Goal: Task Accomplishment & Management: Manage account settings

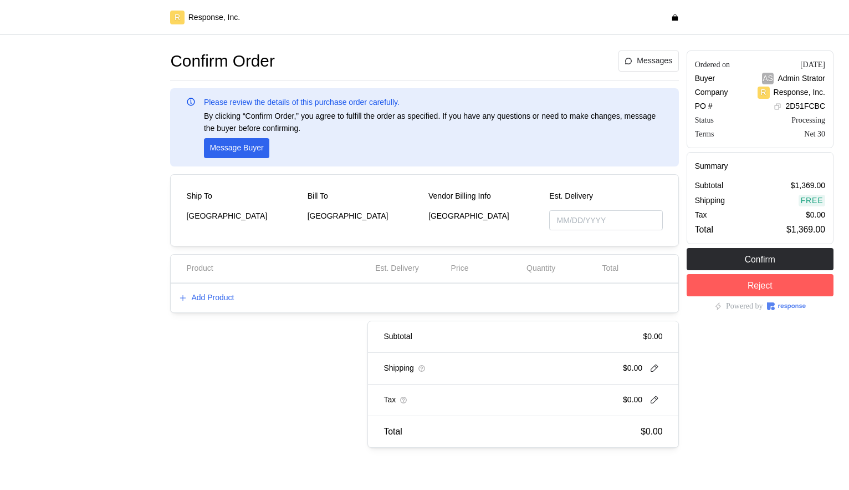
type input "[DATE]"
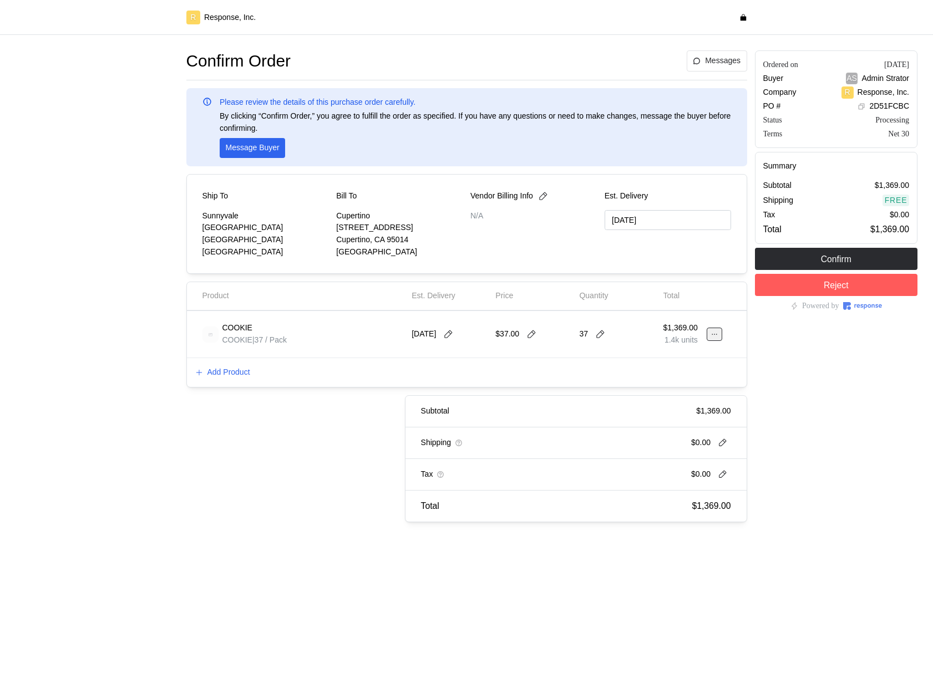
click at [718, 333] on button at bounding box center [714, 334] width 16 height 13
click at [688, 361] on p "Edit" at bounding box center [678, 358] width 71 height 12
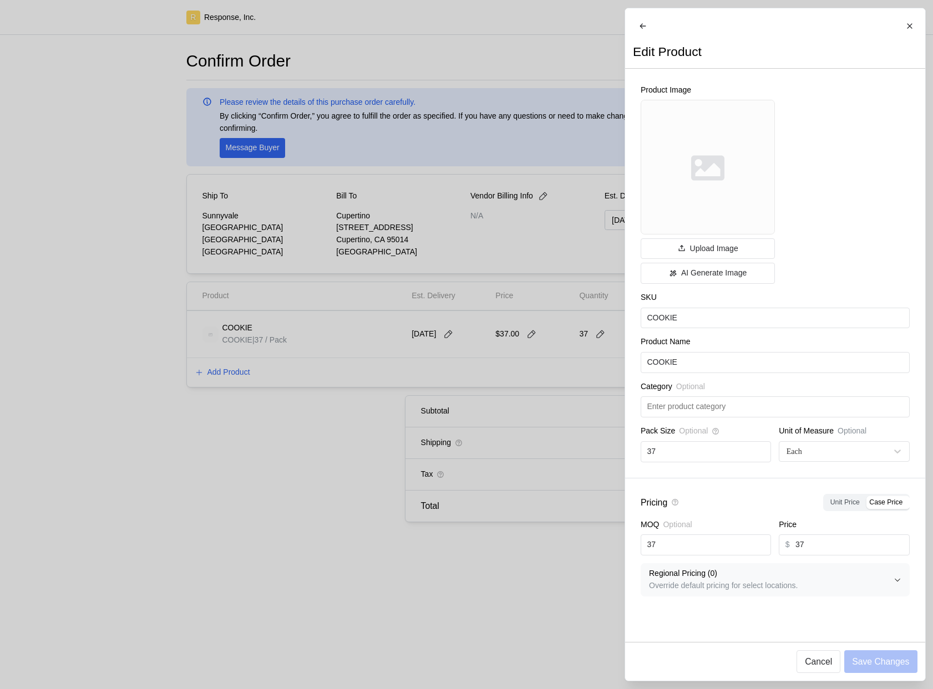
click at [512, 202] on div at bounding box center [466, 344] width 933 height 689
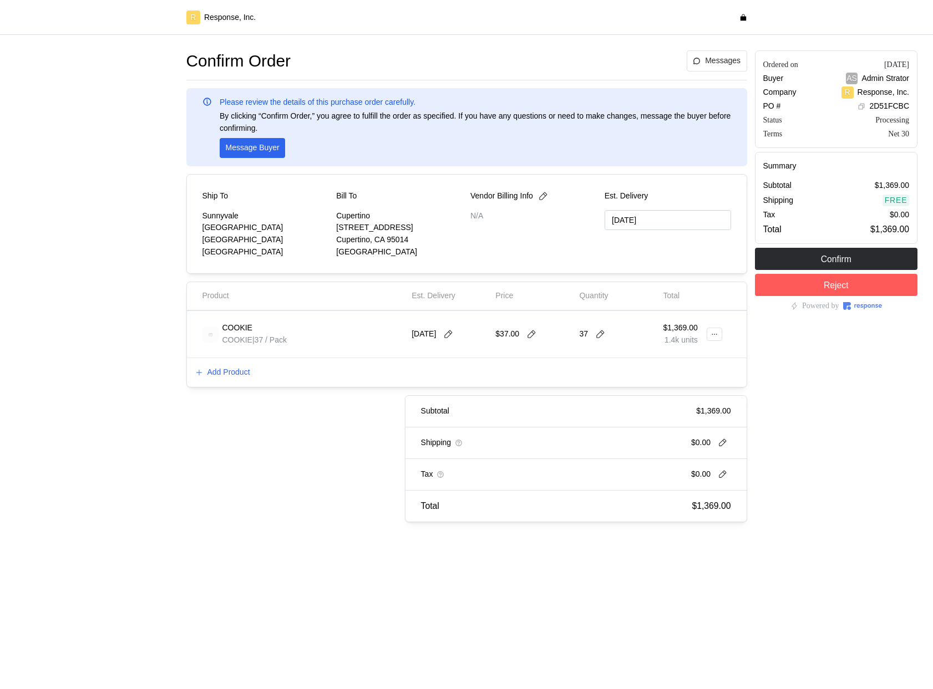
click at [849, 406] on div "Ordered on [DATE] Buyer AS Admin Strator Company R Response, Inc. PO # 2D51FCBC…" at bounding box center [836, 287] width 171 height 480
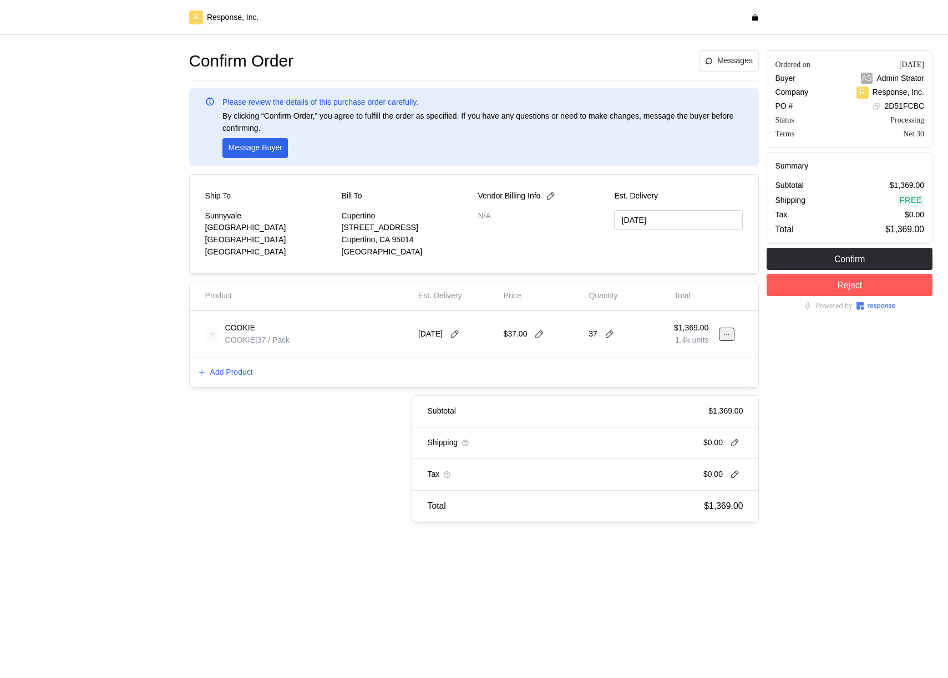
click at [726, 335] on icon at bounding box center [726, 334] width 8 height 8
click at [658, 366] on button "Edit" at bounding box center [686, 358] width 88 height 20
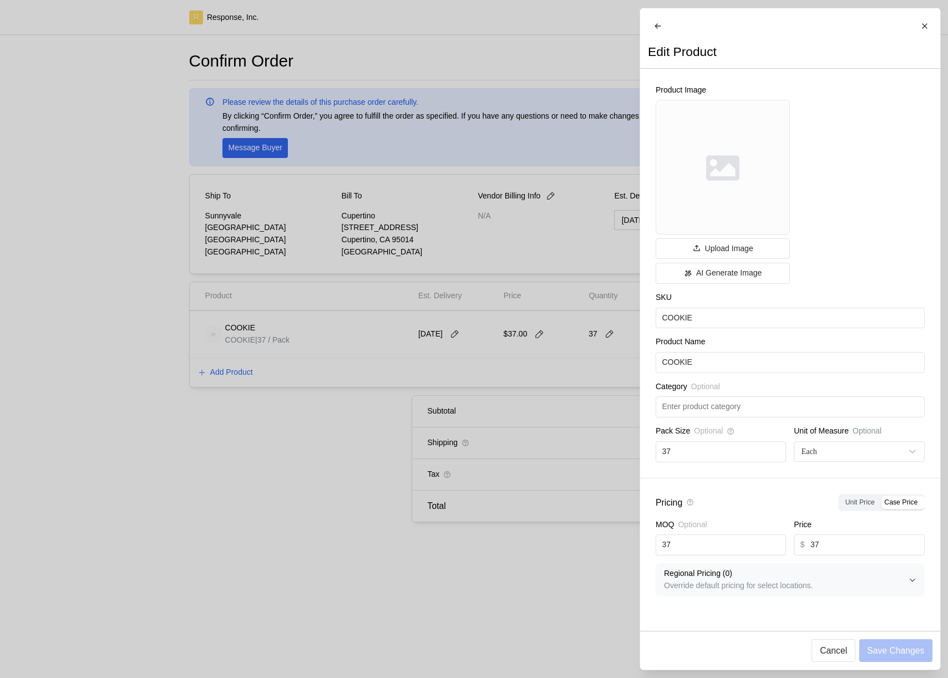
click at [579, 335] on div at bounding box center [474, 339] width 948 height 678
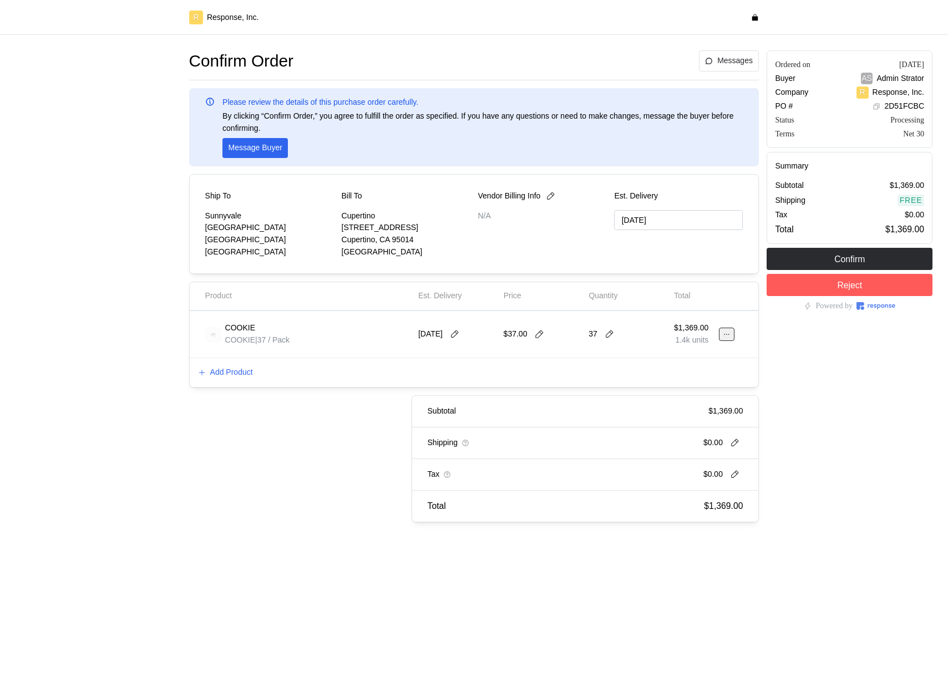
click at [730, 332] on icon at bounding box center [726, 334] width 8 height 8
click at [674, 364] on button "Edit" at bounding box center [686, 358] width 88 height 20
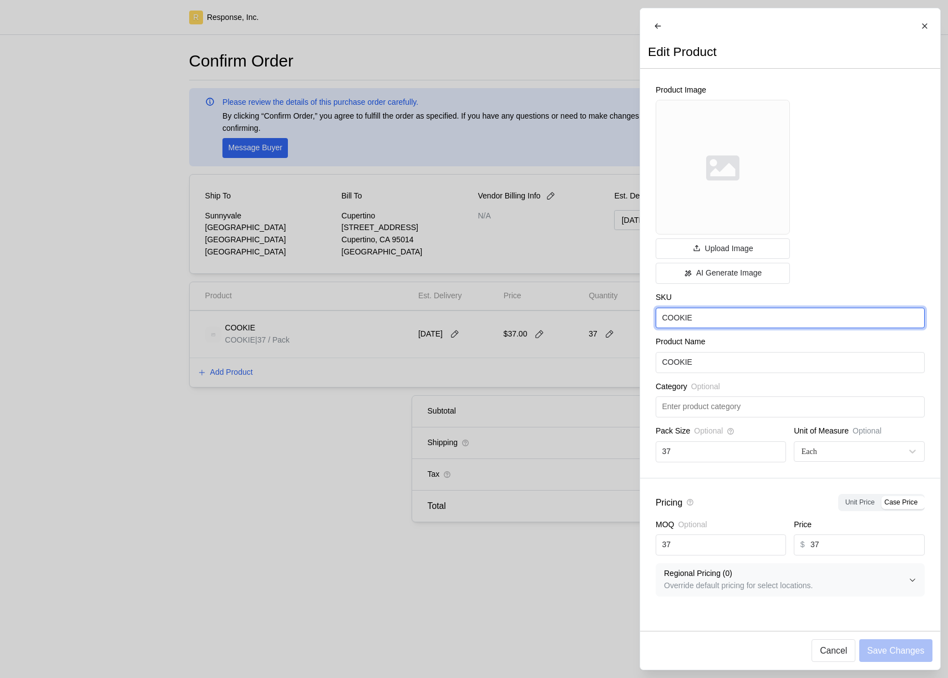
click at [688, 320] on input "COOKIE" at bounding box center [790, 318] width 256 height 20
click at [705, 325] on div "SKU COOKIE" at bounding box center [789, 309] width 269 height 35
click at [849, 489] on button "Regional Pricing ( 0 ) Override default pricing for select locations." at bounding box center [790, 579] width 268 height 32
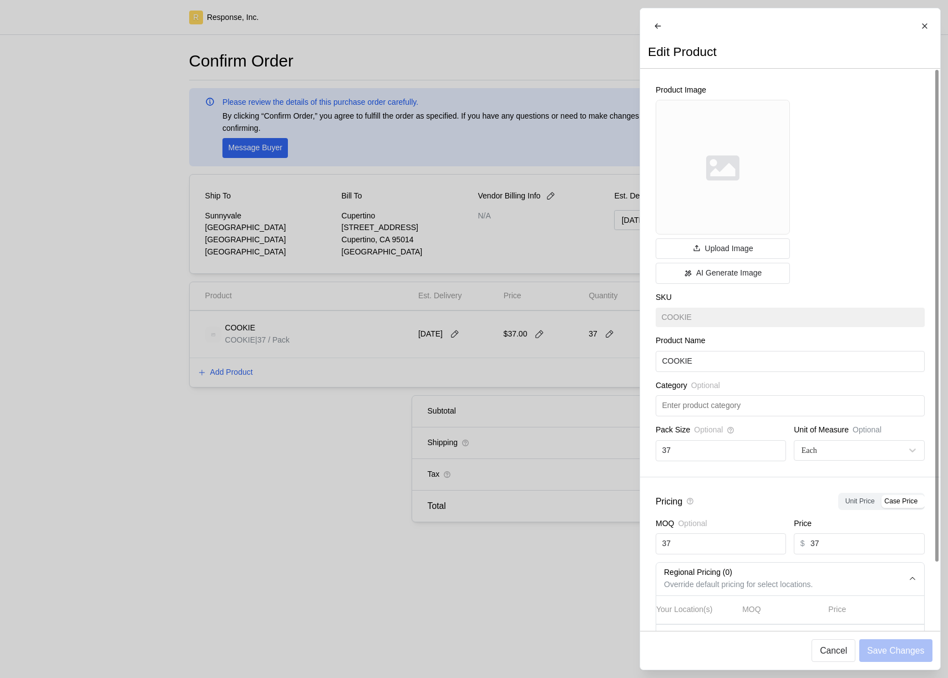
click at [849, 489] on icon "button" at bounding box center [912, 579] width 8 height 8
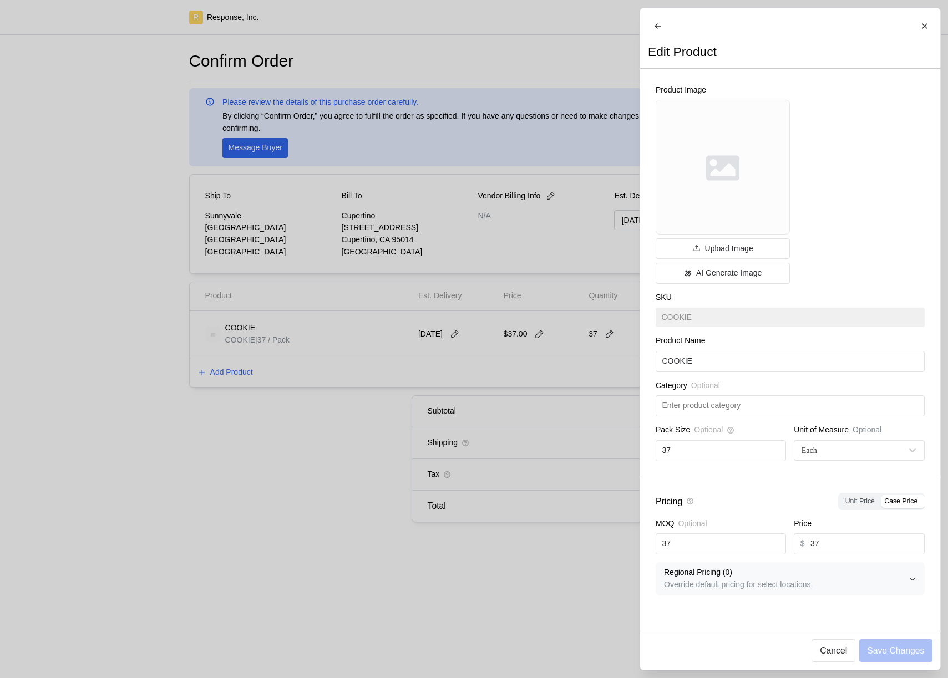
click at [849, 489] on p "Override default pricing for select locations." at bounding box center [786, 585] width 245 height 12
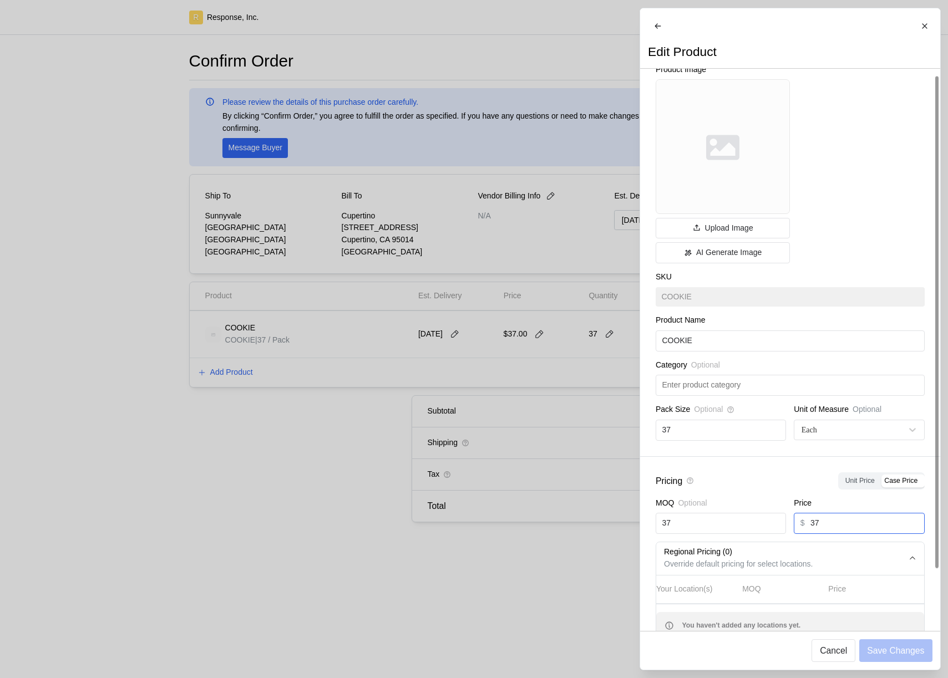
scroll to position [68, 0]
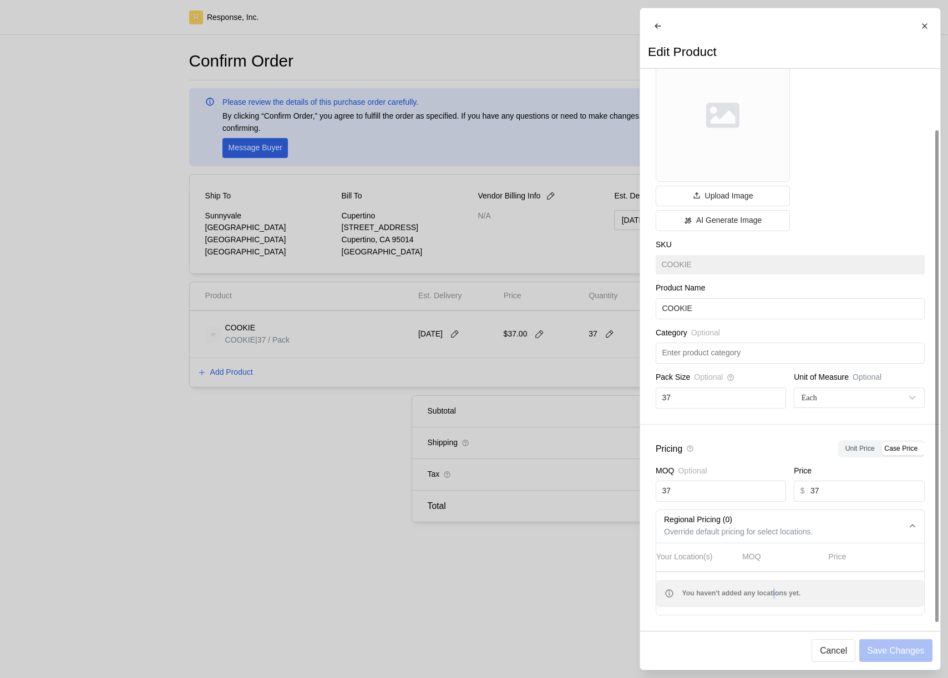
click at [779, 489] on span "You haven't added any locations yet." at bounding box center [740, 593] width 119 height 11
click at [849, 489] on p "Regional Pricing ( 0 )" at bounding box center [786, 520] width 245 height 12
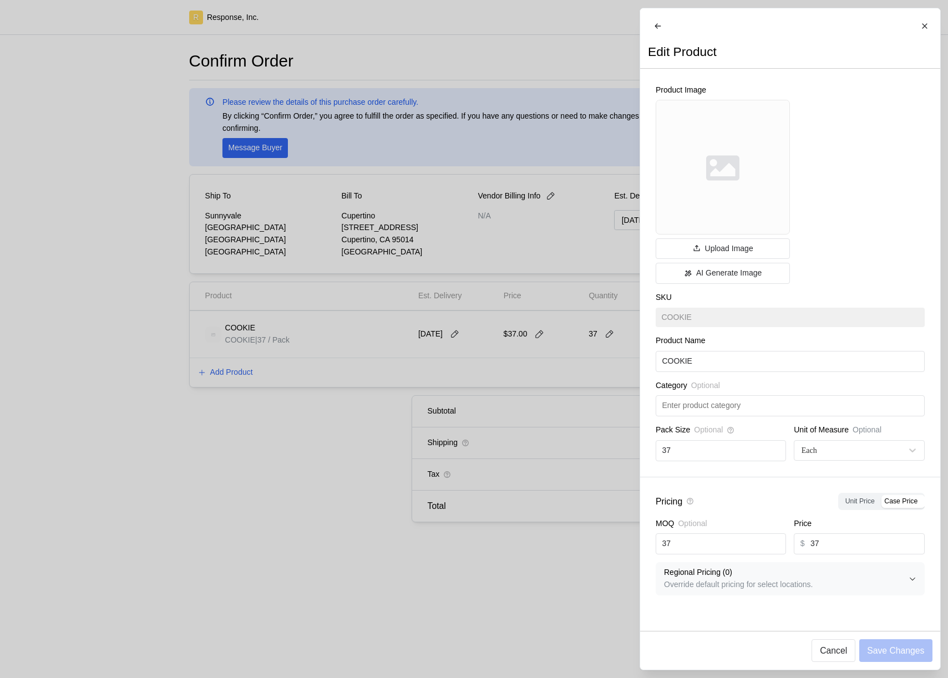
click at [748, 327] on div "SKU COOKIE" at bounding box center [789, 309] width 269 height 35
click at [741, 327] on div "SKU COOKIE" at bounding box center [789, 309] width 269 height 35
click at [760, 489] on p "Override default pricing for select locations." at bounding box center [786, 585] width 245 height 12
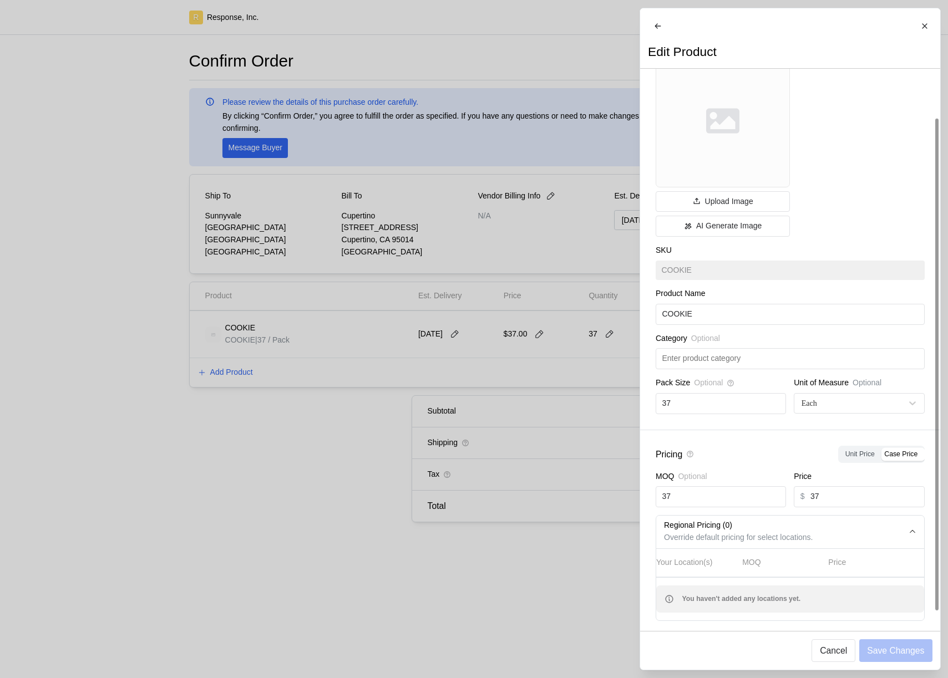
scroll to position [68, 0]
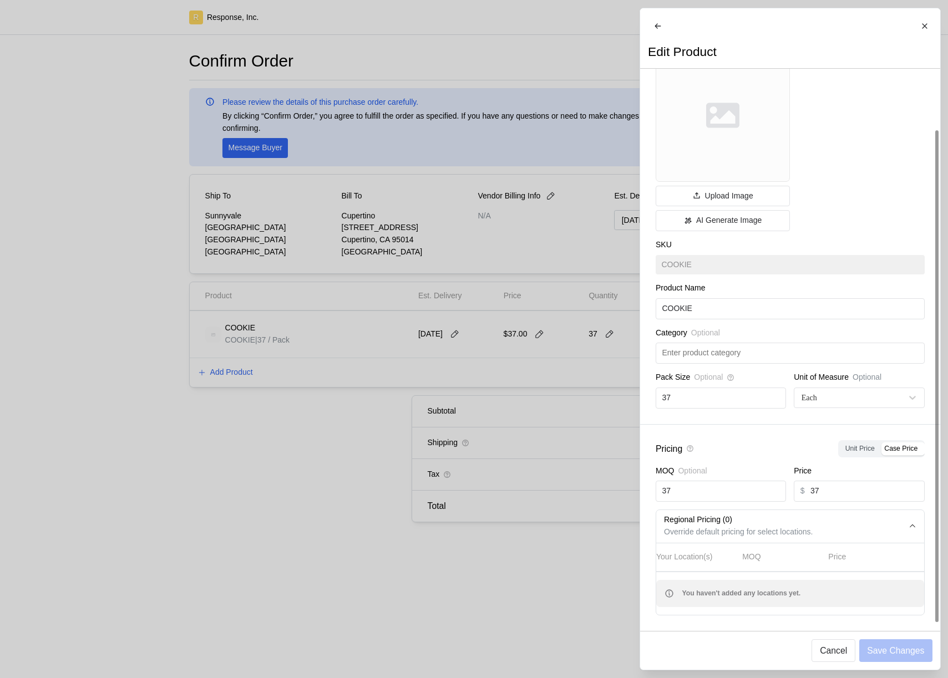
click at [849, 489] on p "Override default pricing for select locations." at bounding box center [786, 532] width 245 height 12
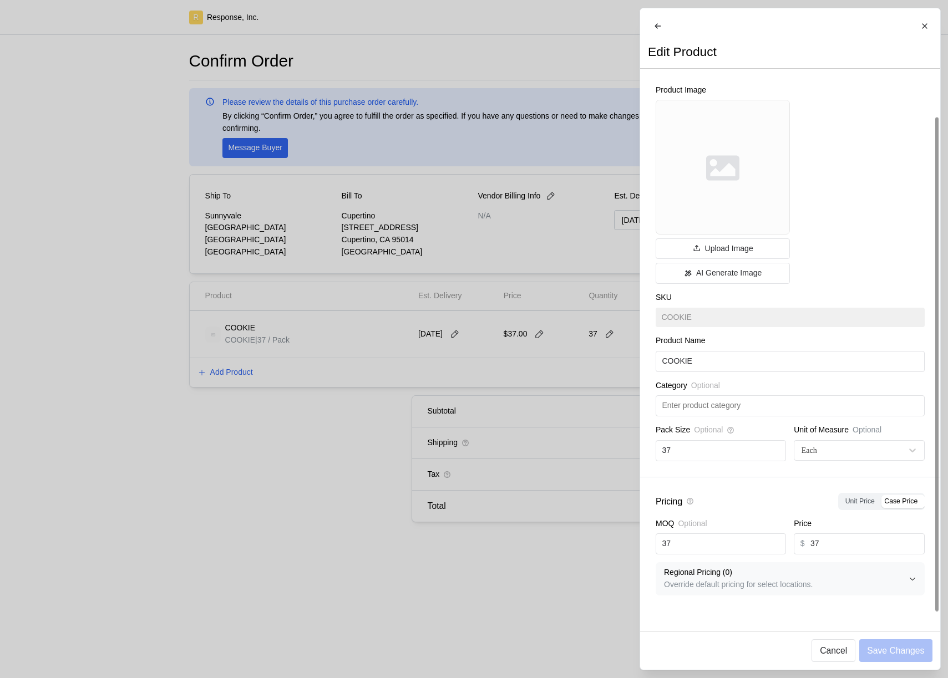
scroll to position [0, 0]
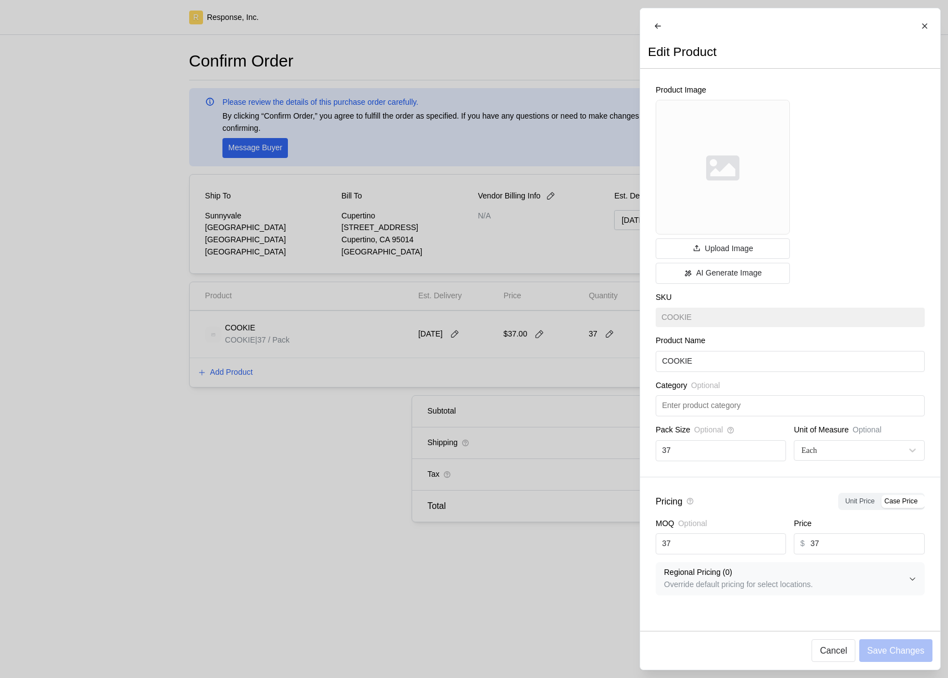
click at [849, 489] on button "Regional Pricing ( 0 ) Override default pricing for select locations." at bounding box center [790, 579] width 268 height 32
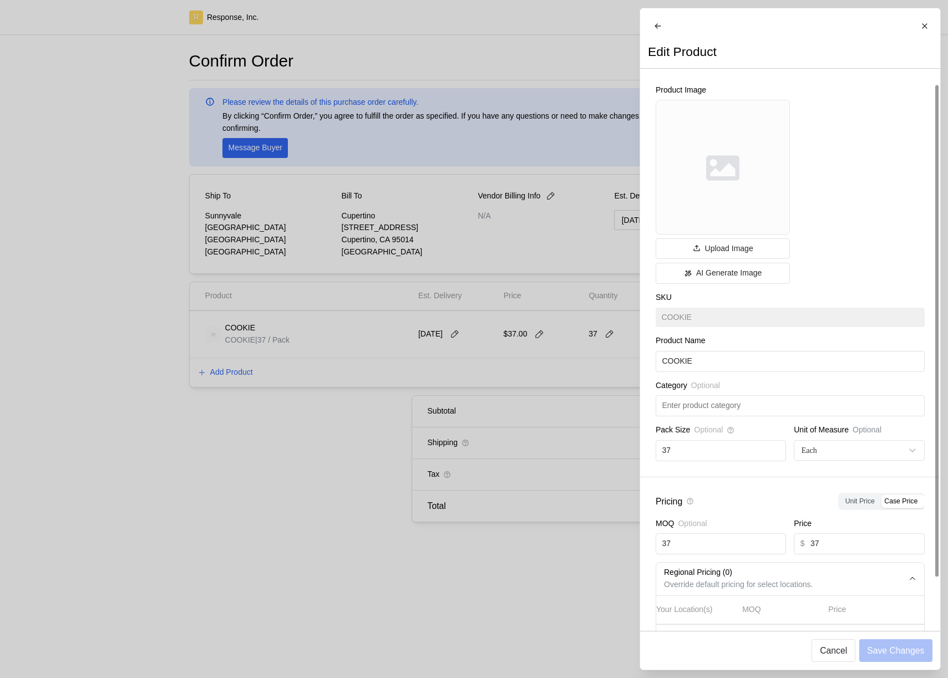
scroll to position [68, 0]
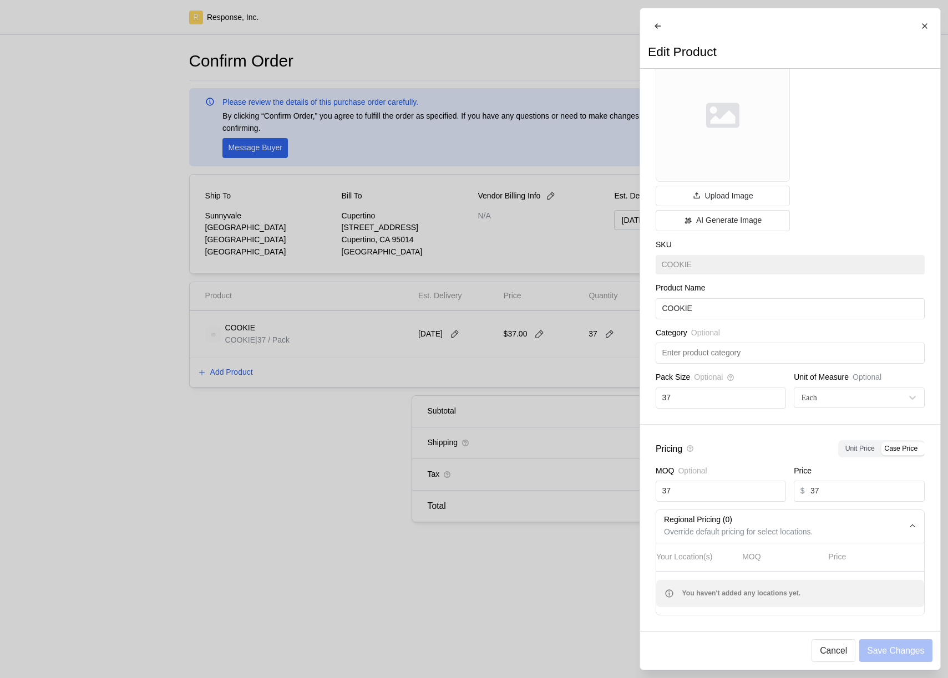
click at [217, 381] on div at bounding box center [474, 339] width 948 height 678
